Goal: Information Seeking & Learning: Stay updated

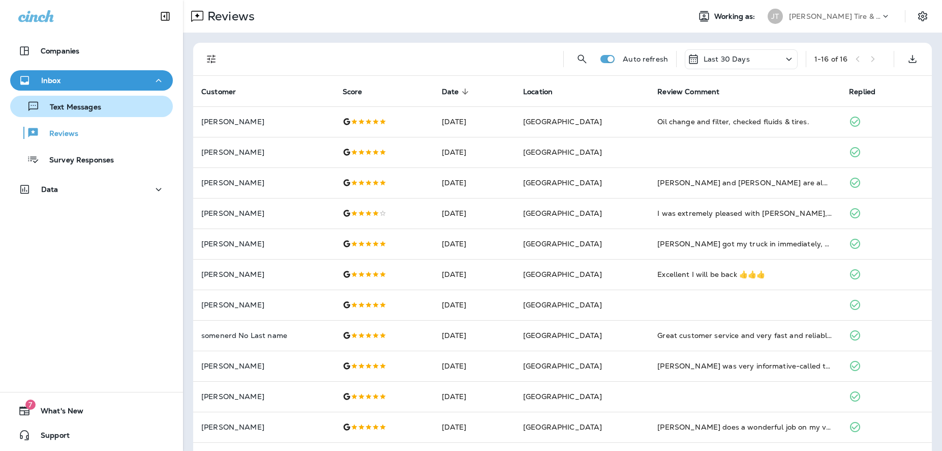
click at [67, 110] on p "Text Messages" at bounding box center [71, 108] width 62 height 10
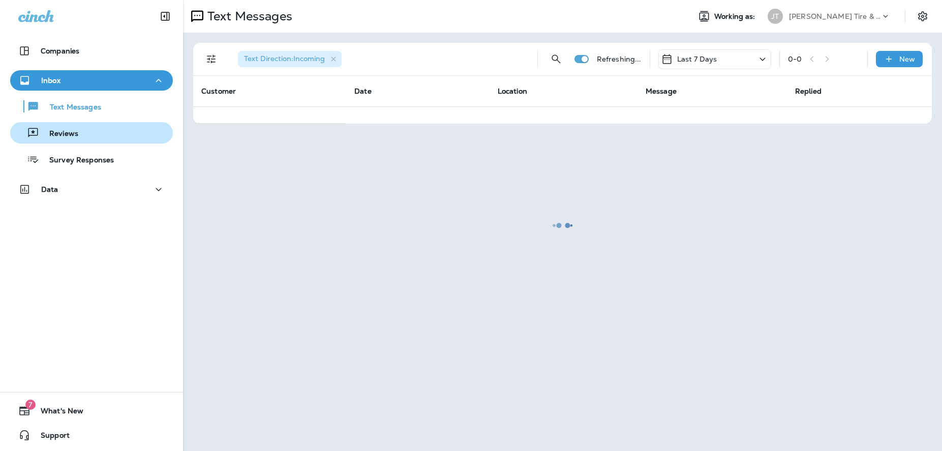
click at [74, 132] on p "Reviews" at bounding box center [58, 134] width 39 height 10
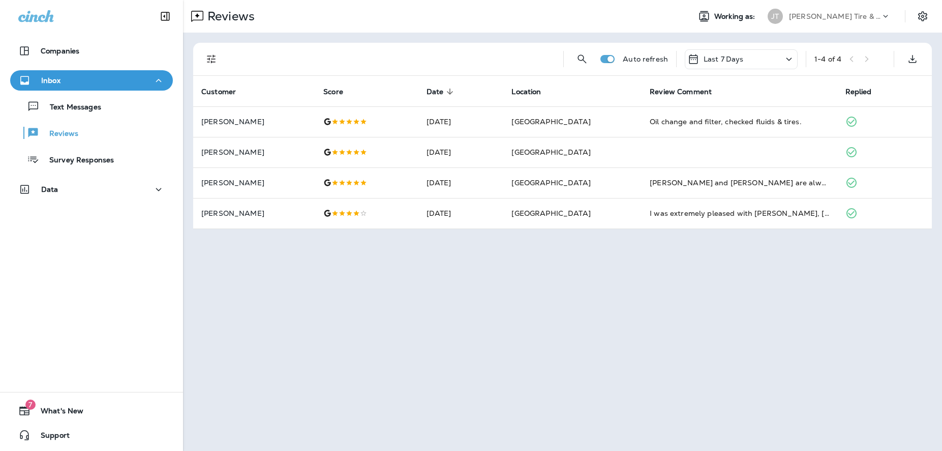
click at [781, 59] on div "Last 7 Days" at bounding box center [741, 59] width 113 height 20
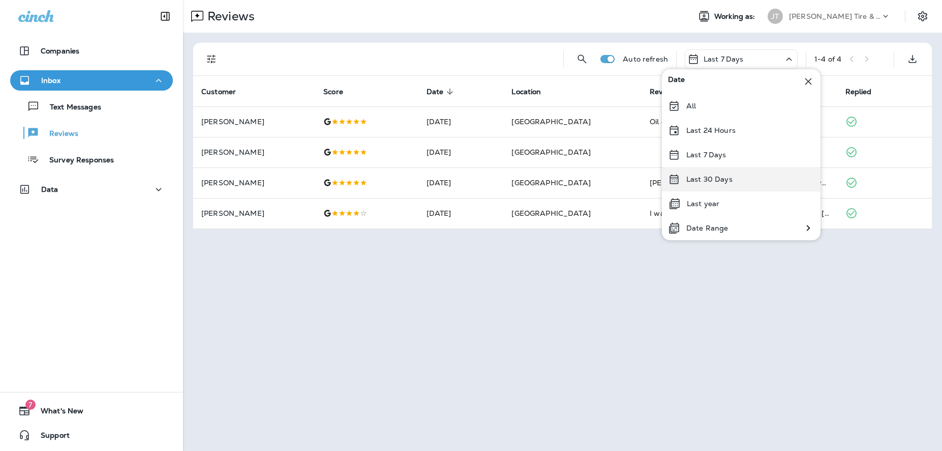
click at [689, 172] on div "Last 30 Days" at bounding box center [741, 179] width 159 height 24
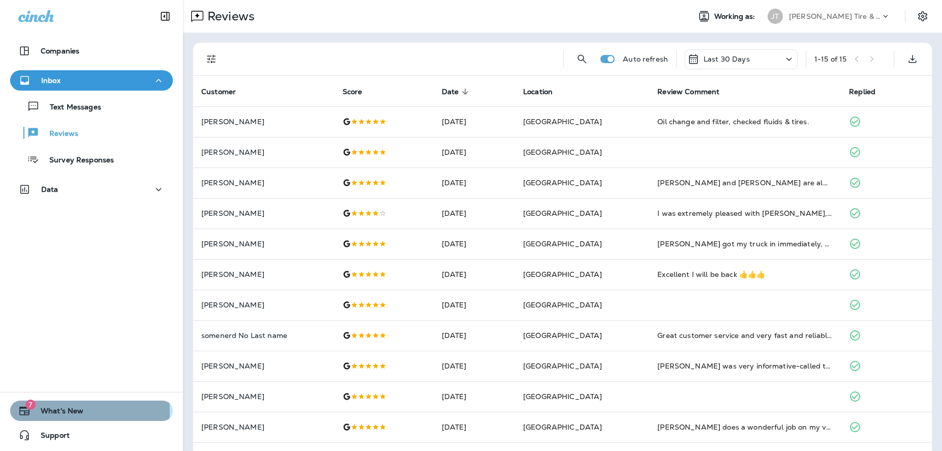
click at [26, 411] on icon "button" at bounding box center [24, 410] width 12 height 12
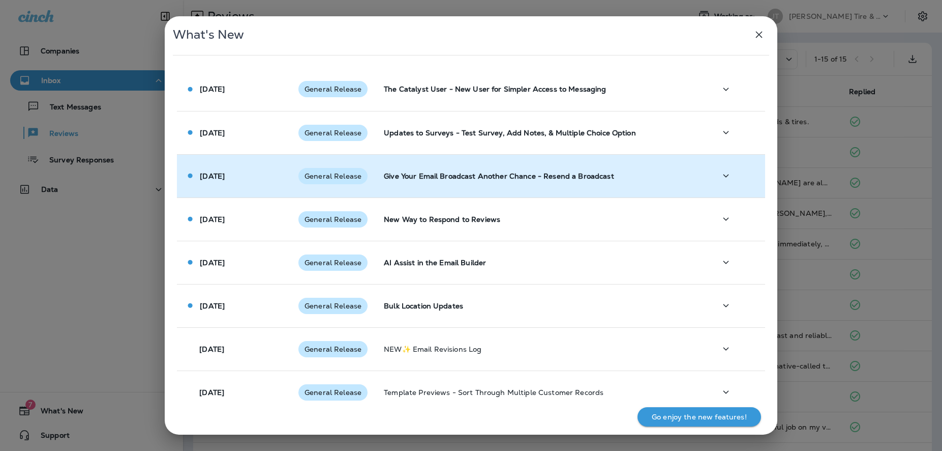
click at [340, 177] on span "General Release" at bounding box center [333, 176] width 69 height 8
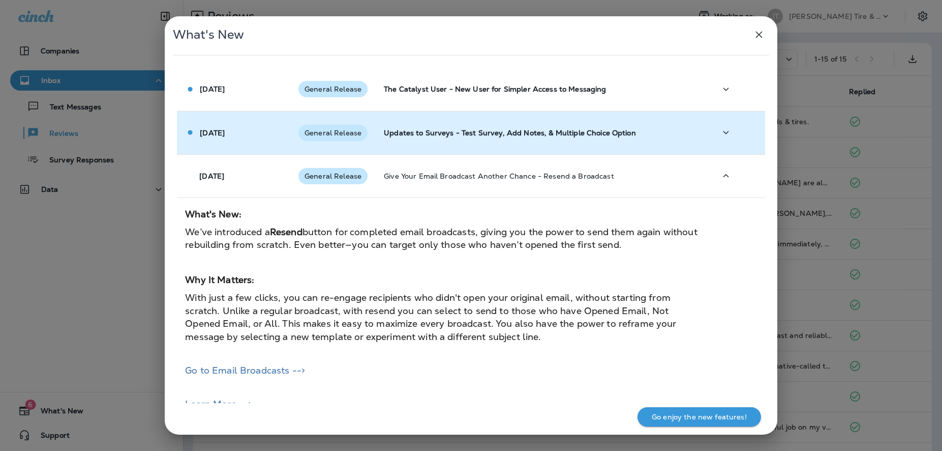
click at [349, 132] on span "General Release" at bounding box center [333, 133] width 69 height 8
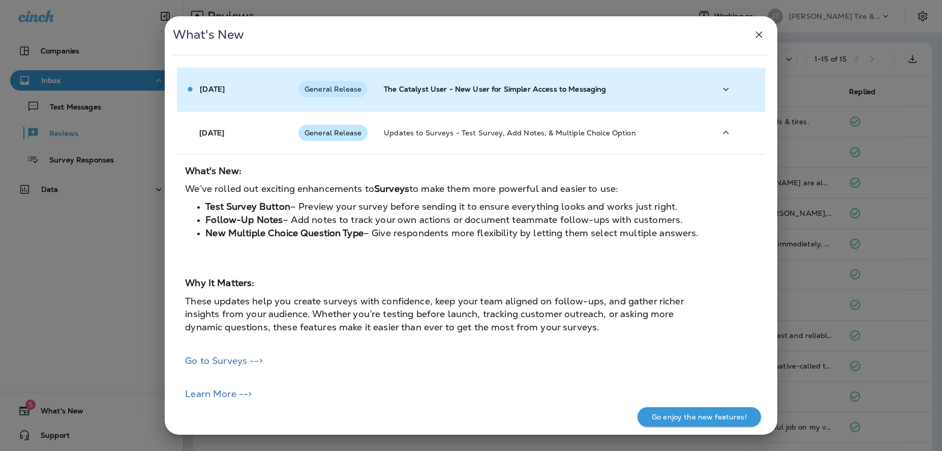
click at [348, 86] on span "General Release" at bounding box center [333, 89] width 69 height 8
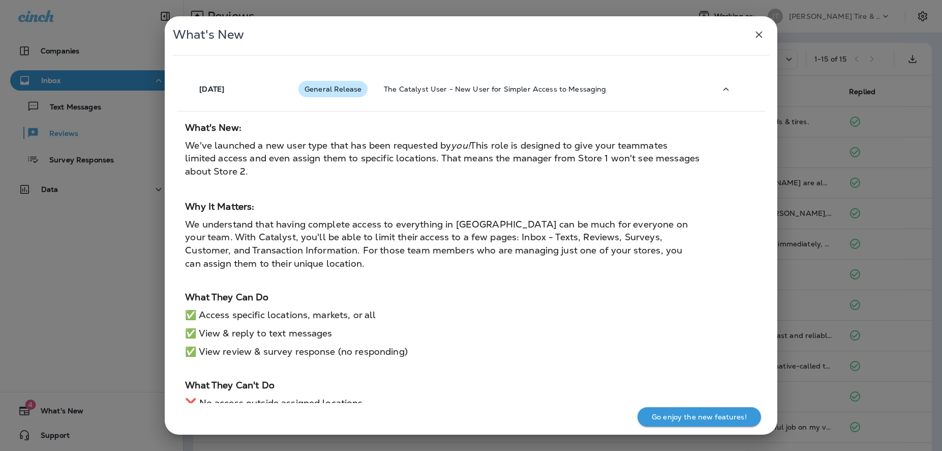
click at [760, 34] on icon "button" at bounding box center [759, 35] width 7 height 7
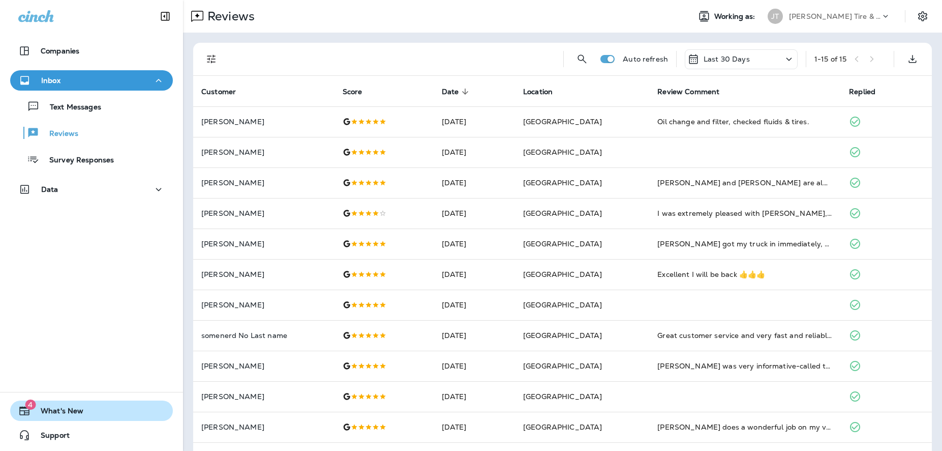
click at [58, 407] on span "What's New" at bounding box center [57, 412] width 53 height 12
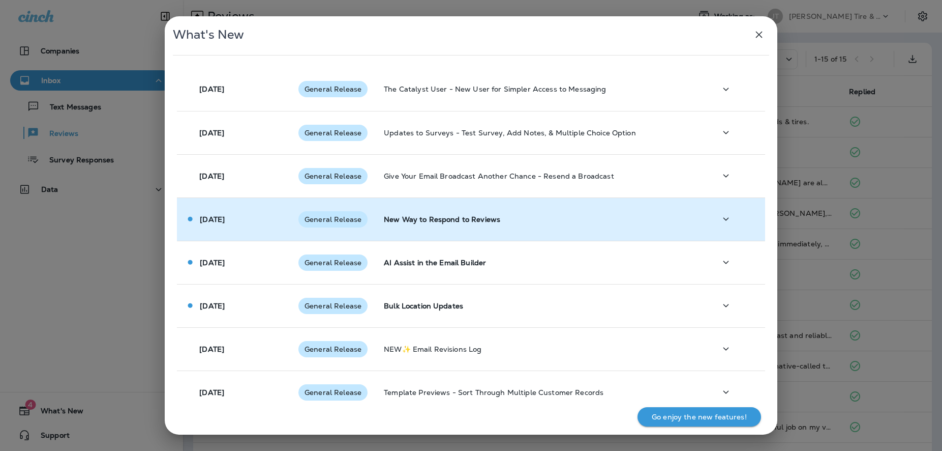
click at [335, 226] on div "General Release" at bounding box center [333, 219] width 69 height 16
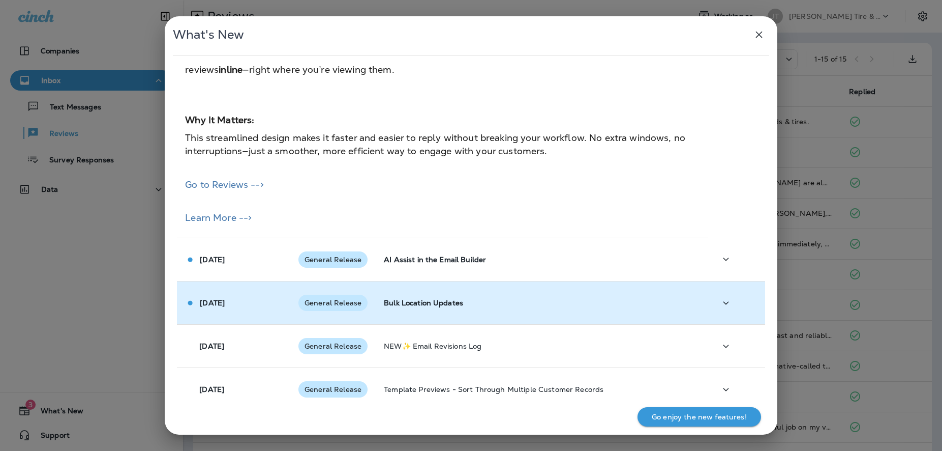
scroll to position [220, 0]
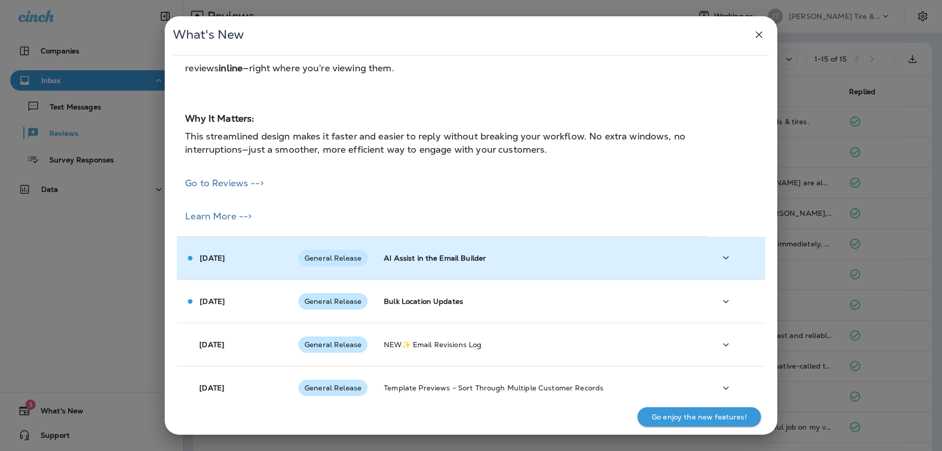
click at [345, 264] on div "General Release" at bounding box center [333, 258] width 69 height 16
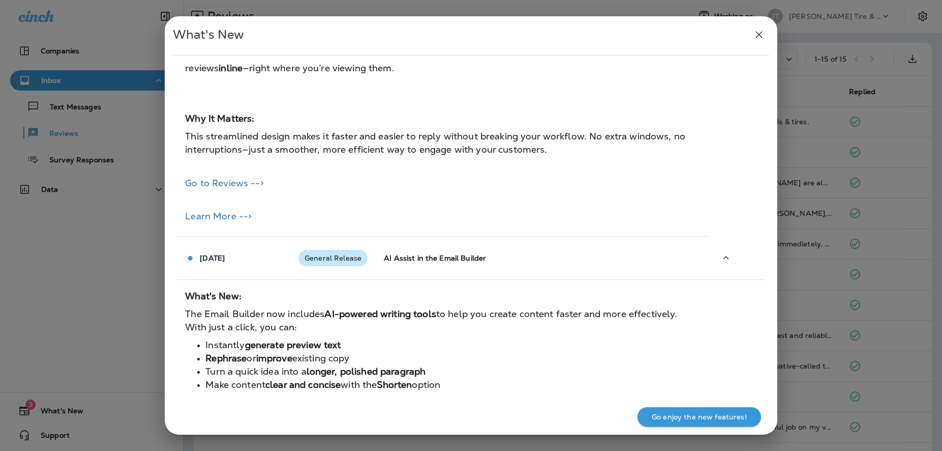
scroll to position [439, 0]
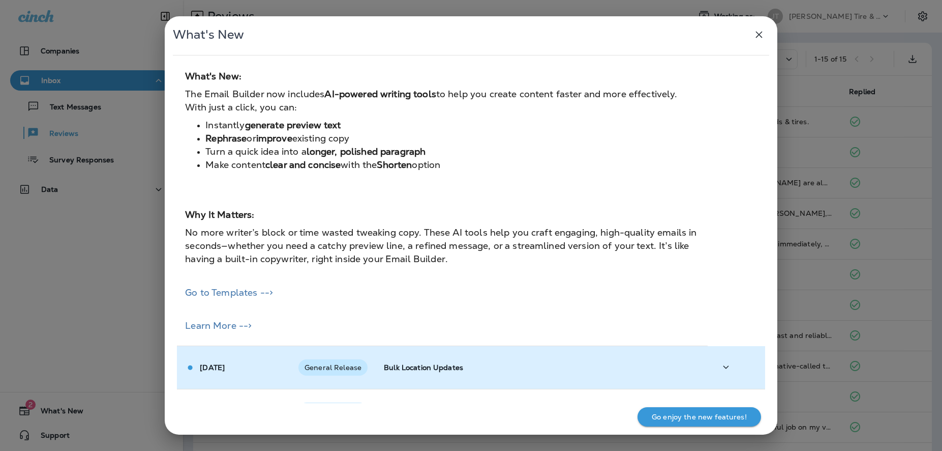
click at [320, 367] on span "General Release" at bounding box center [333, 367] width 69 height 8
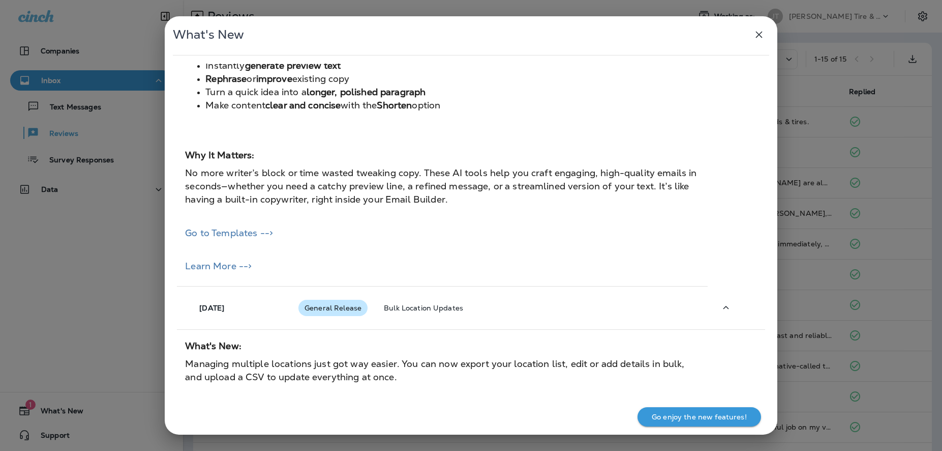
scroll to position [604, 0]
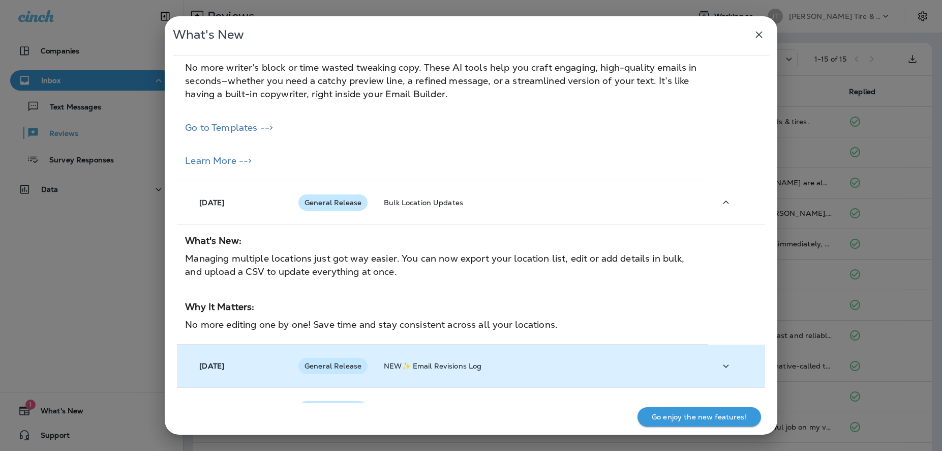
click at [327, 361] on div "General Release" at bounding box center [333, 366] width 69 height 16
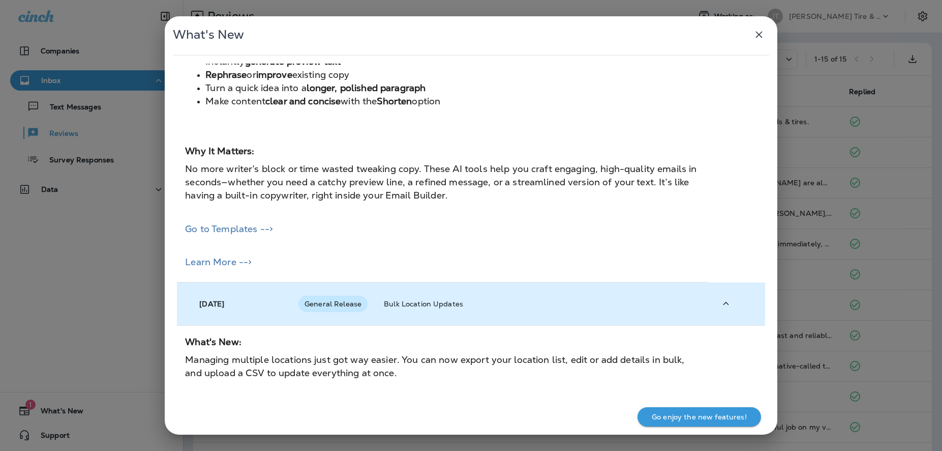
scroll to position [494, 0]
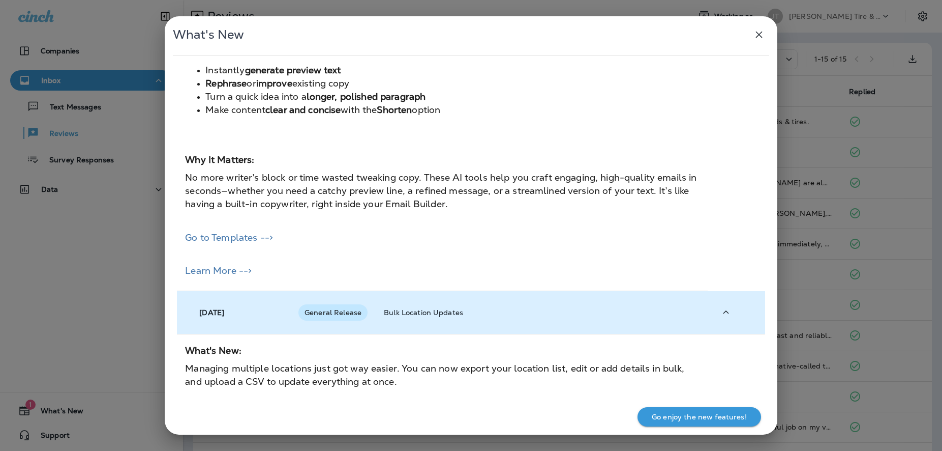
click at [340, 310] on span "General Release" at bounding box center [333, 312] width 69 height 8
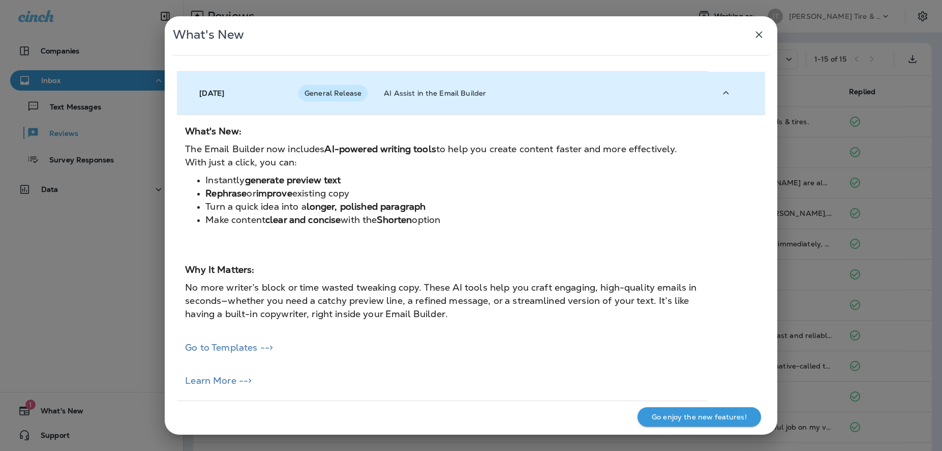
scroll to position [165, 0]
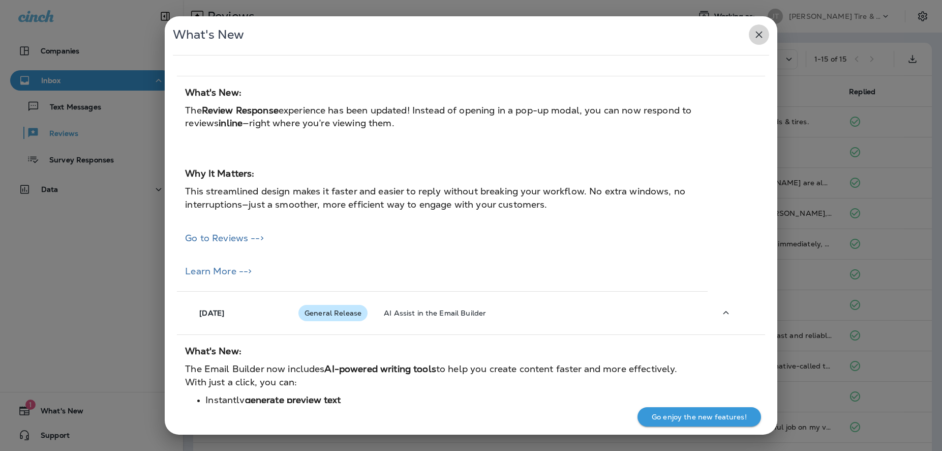
click at [756, 35] on icon "button" at bounding box center [759, 34] width 12 height 12
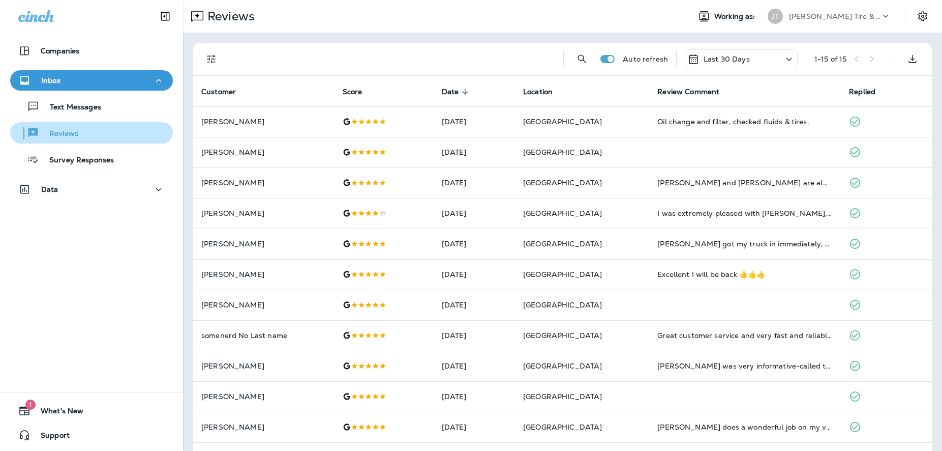
click at [78, 132] on p "Reviews" at bounding box center [58, 134] width 39 height 10
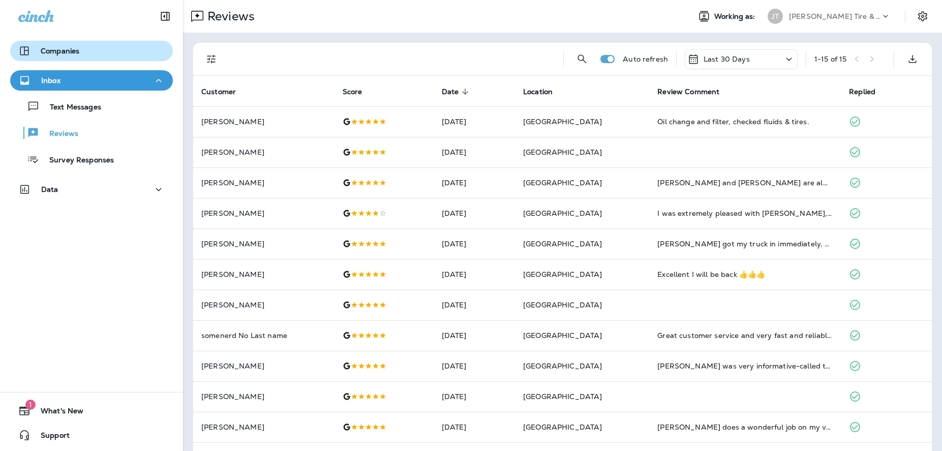
click at [88, 52] on div "Companies" at bounding box center [91, 51] width 146 height 12
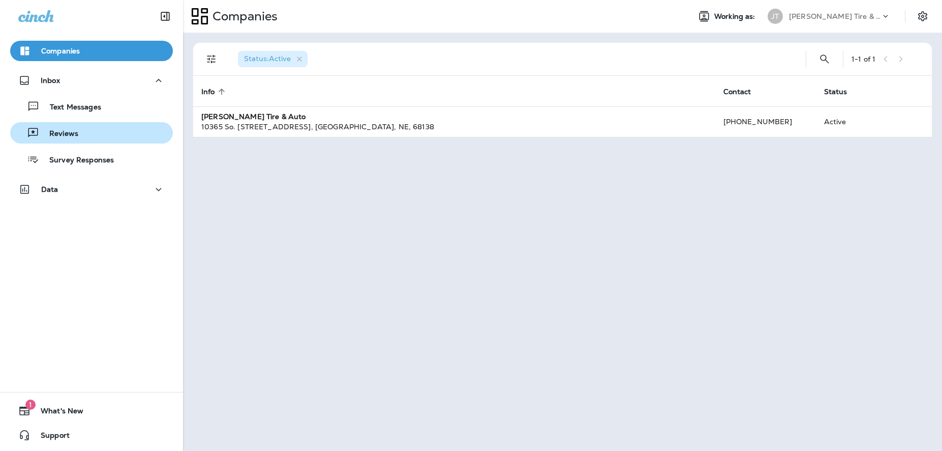
click at [75, 132] on p "Reviews" at bounding box center [58, 134] width 39 height 10
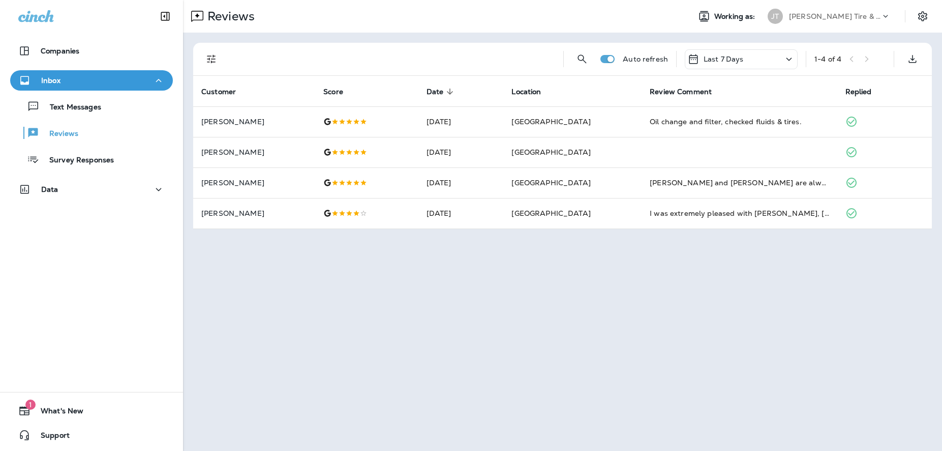
click at [769, 56] on div "Last 7 Days" at bounding box center [741, 59] width 113 height 20
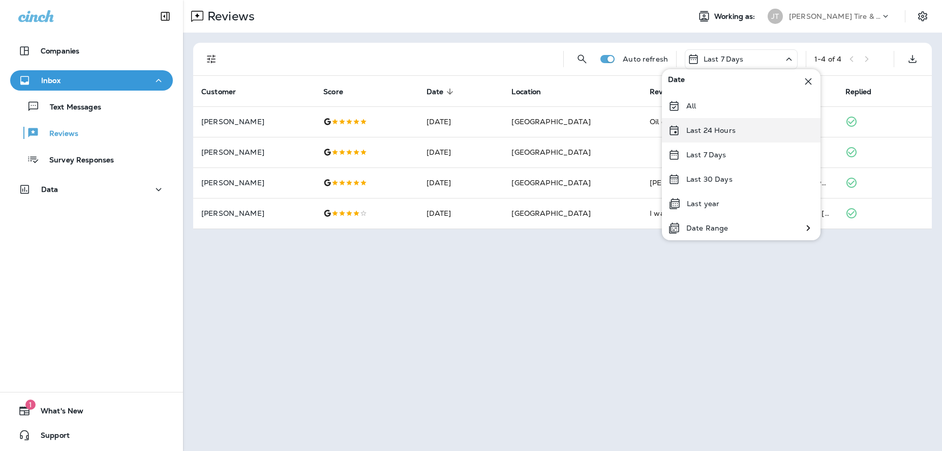
click at [704, 128] on p "Last 24 Hours" at bounding box center [711, 130] width 49 height 8
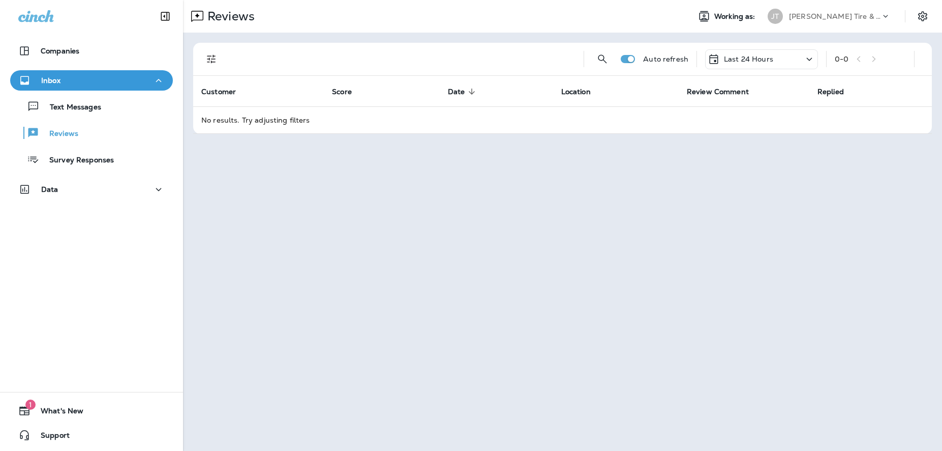
click at [797, 59] on div "Last 24 Hours" at bounding box center [761, 59] width 113 height 20
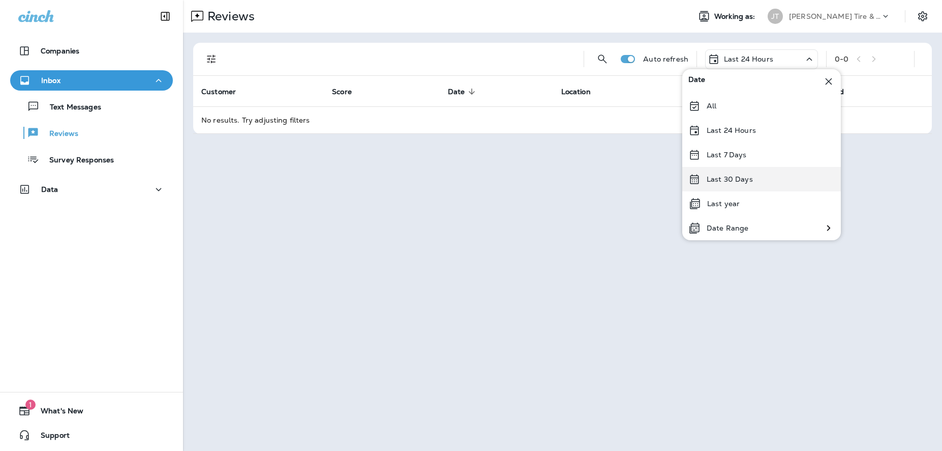
click at [721, 169] on div "Last 30 Days" at bounding box center [761, 179] width 159 height 24
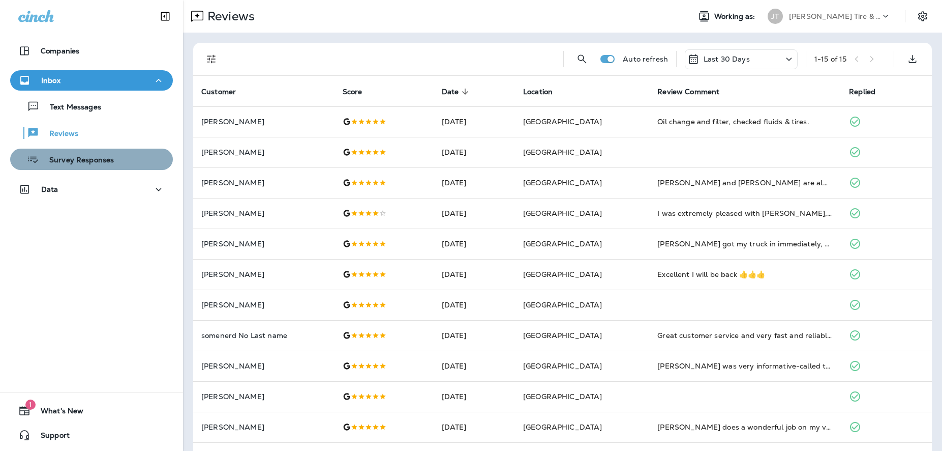
click at [93, 160] on p "Survey Responses" at bounding box center [76, 161] width 75 height 10
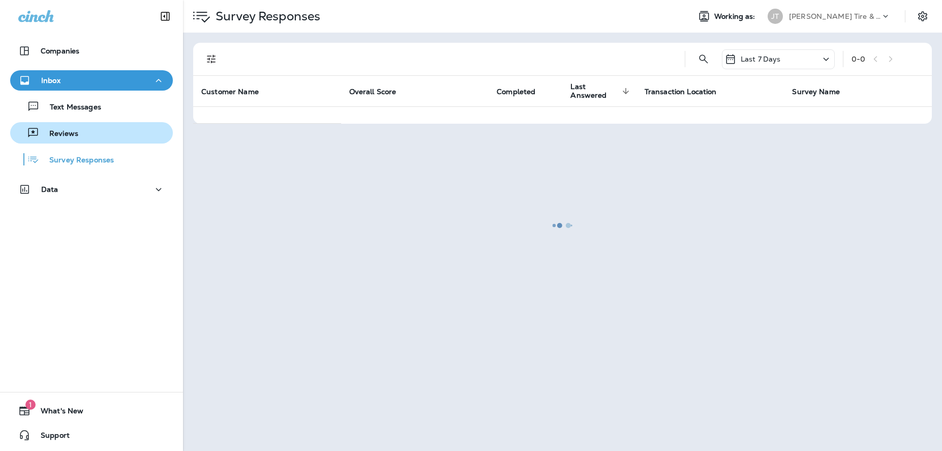
click at [72, 133] on p "Reviews" at bounding box center [58, 134] width 39 height 10
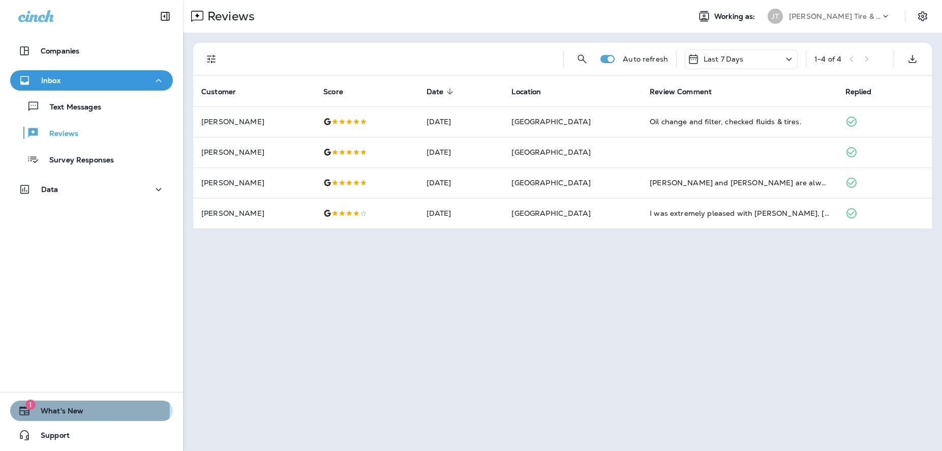
click at [65, 410] on span "What's New" at bounding box center [57, 412] width 53 height 12
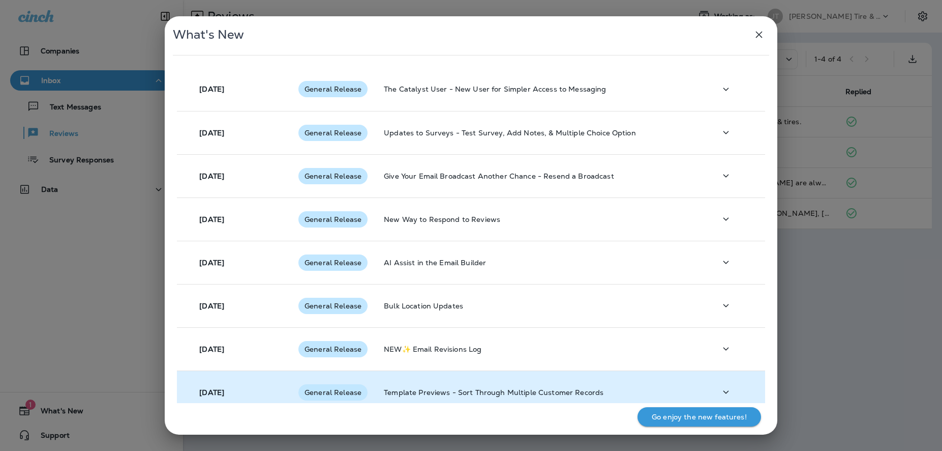
click at [313, 393] on span "General Release" at bounding box center [333, 392] width 69 height 8
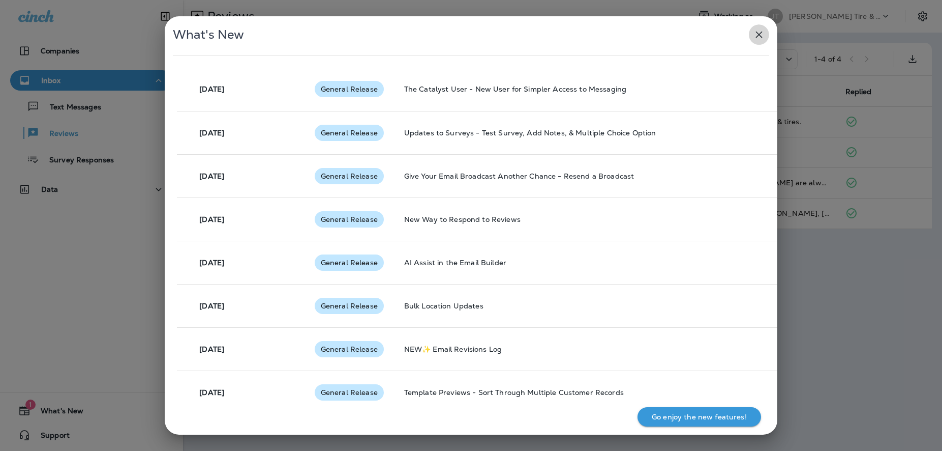
click at [755, 38] on icon "button" at bounding box center [759, 34] width 12 height 12
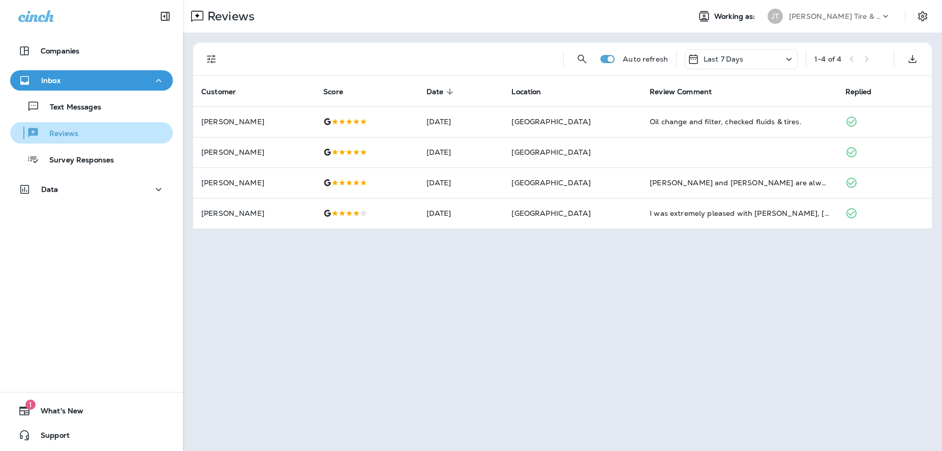
click at [63, 133] on p "Reviews" at bounding box center [58, 134] width 39 height 10
